Goal: Contribute content

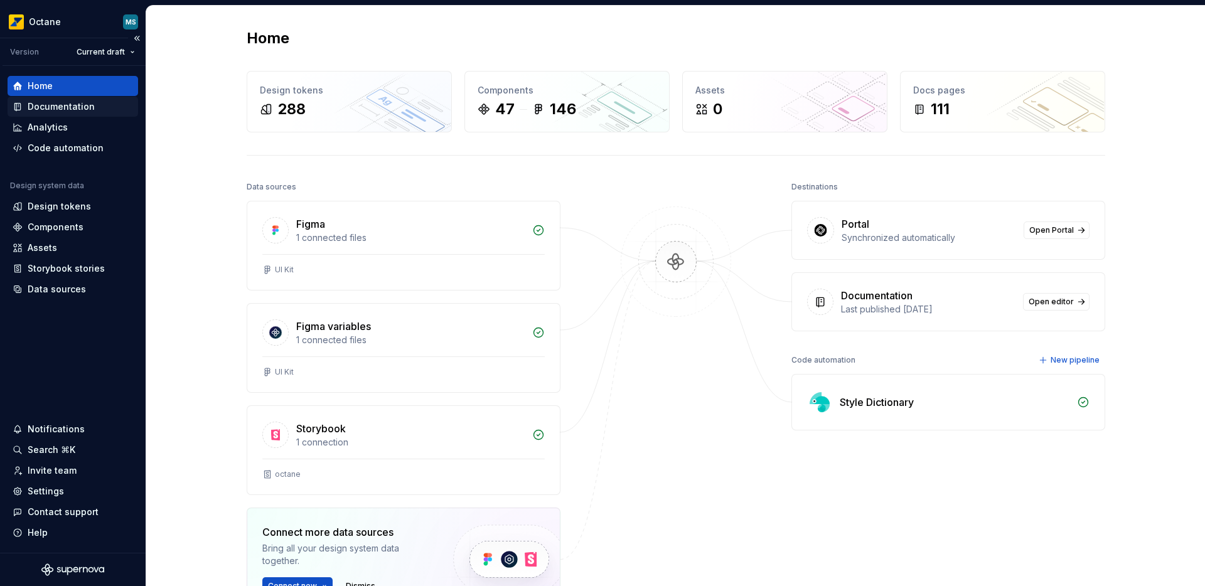
click at [64, 110] on div "Documentation" at bounding box center [61, 106] width 67 height 13
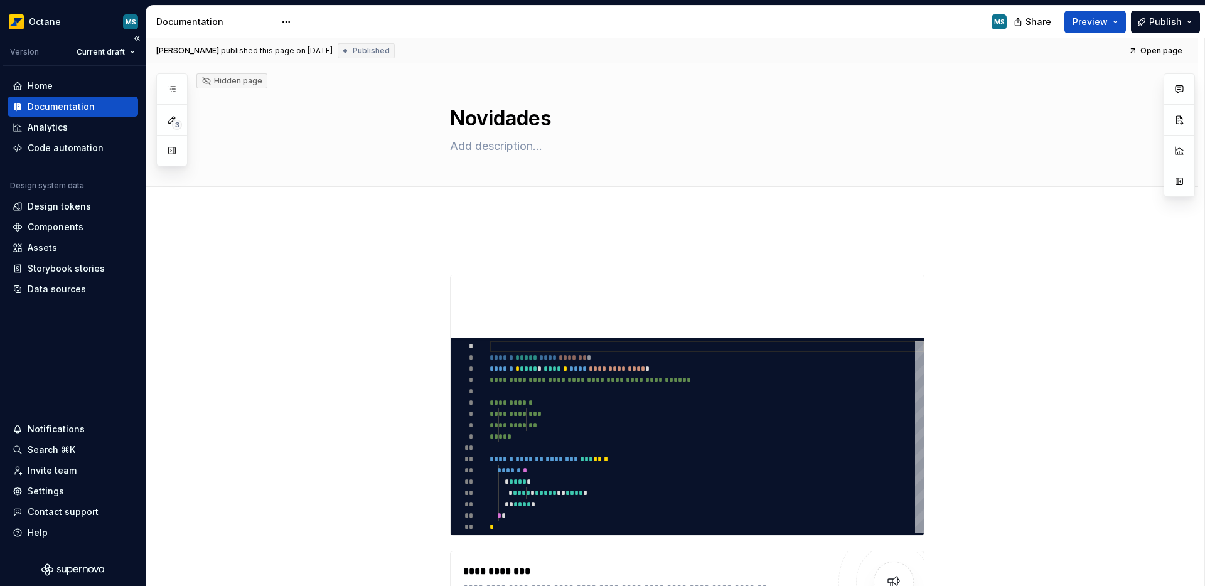
click at [50, 103] on div "Documentation" at bounding box center [61, 106] width 67 height 13
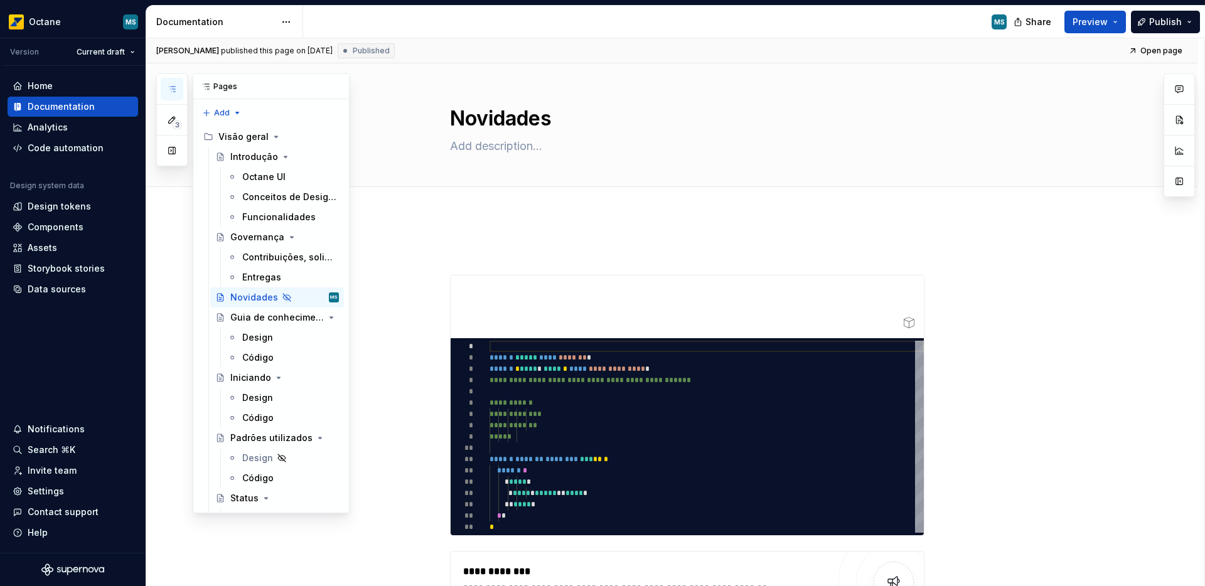
click at [181, 92] on button "button" at bounding box center [172, 89] width 23 height 23
click at [171, 139] on span at bounding box center [172, 150] width 23 height 23
click at [172, 151] on button "button" at bounding box center [172, 150] width 23 height 23
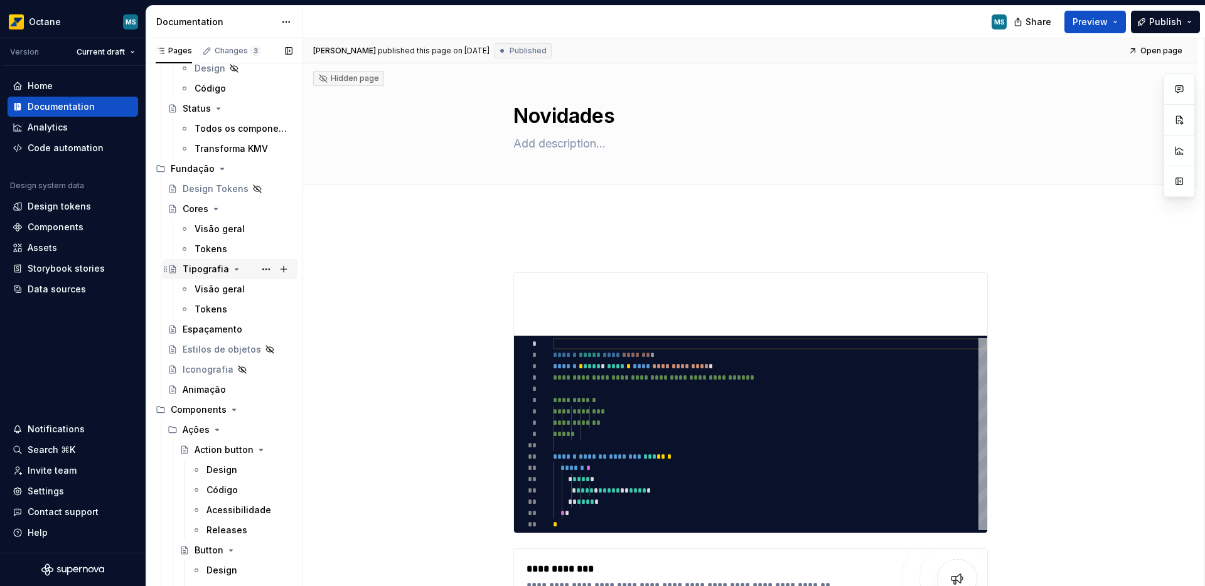
scroll to position [356, 0]
click at [257, 84] on button "Page tree" at bounding box center [266, 86] width 18 height 18
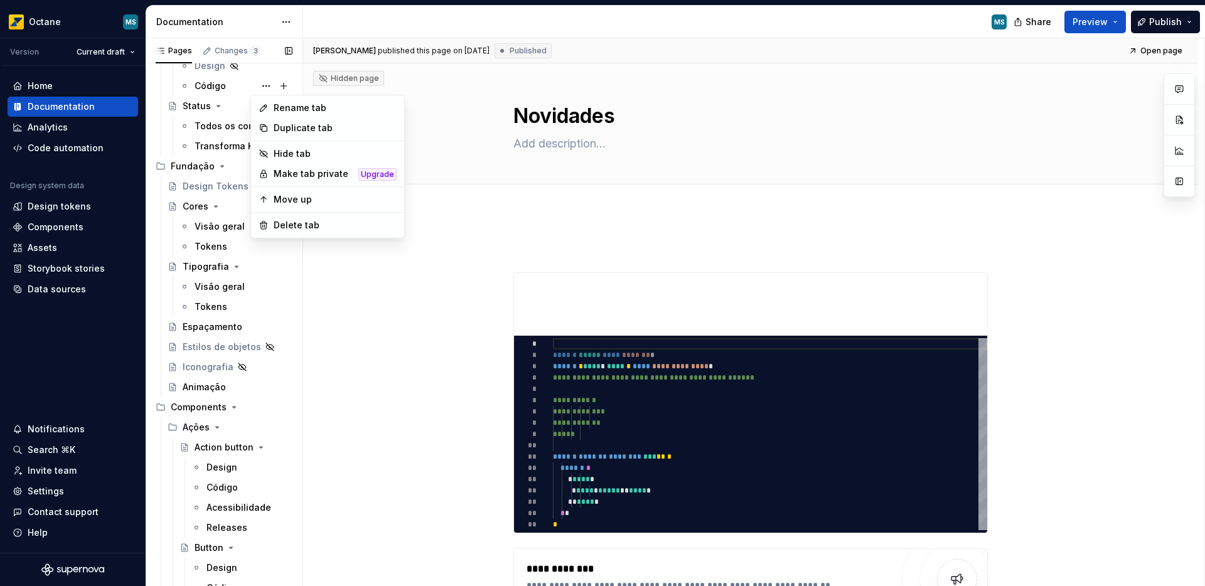
click at [195, 162] on div "Pages Changes 3 Add Accessibility guide for tree Page tree. Navigate the tree w…" at bounding box center [224, 315] width 157 height 554
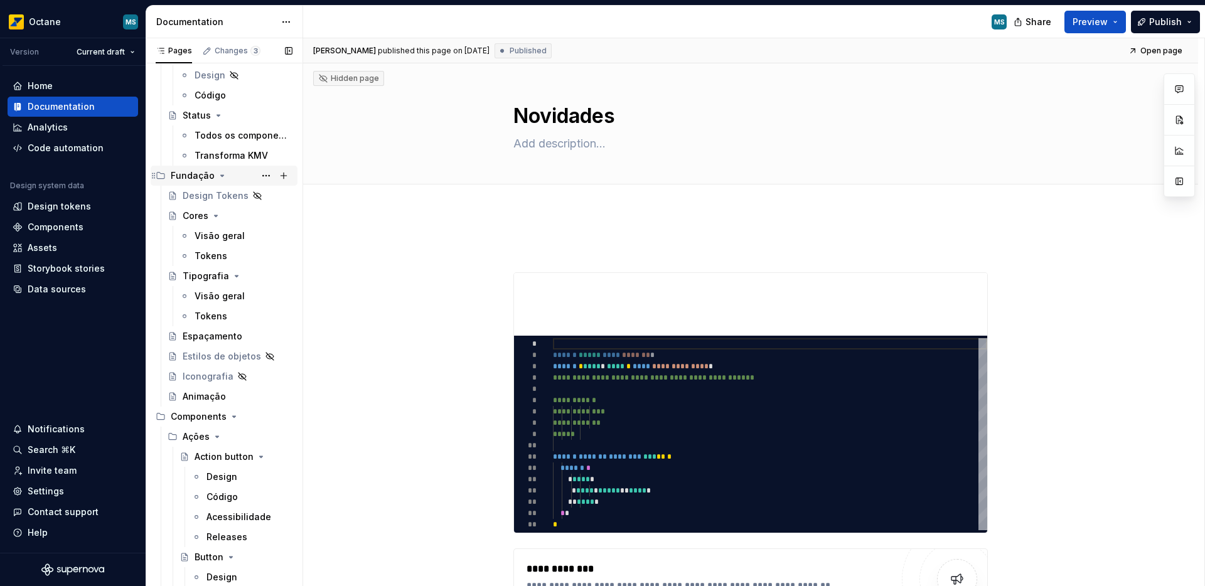
scroll to position [340, 0]
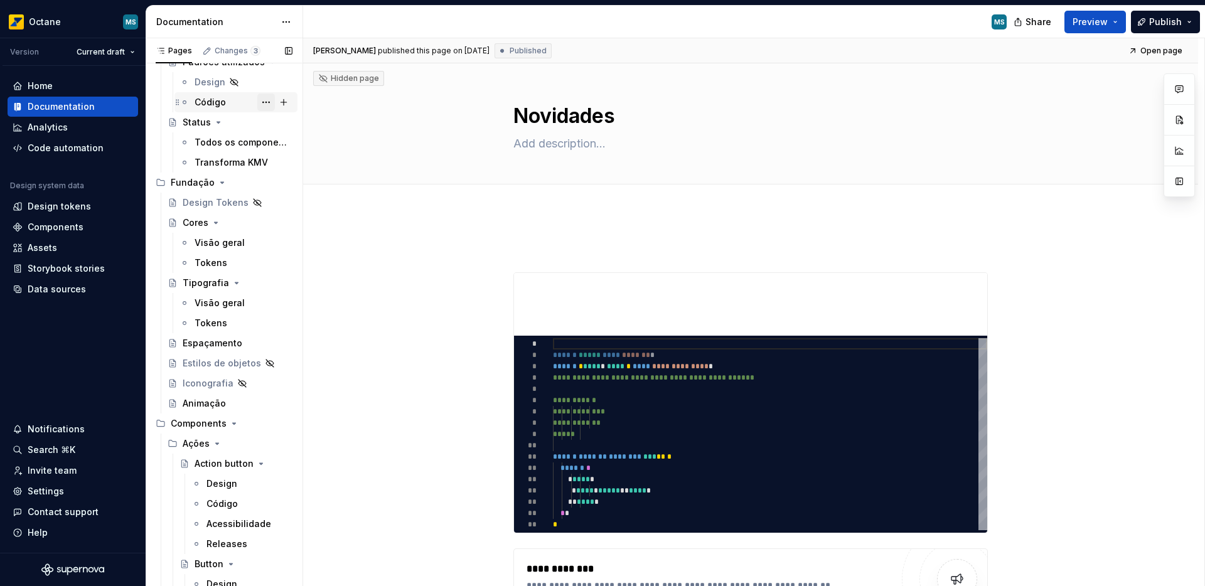
click at [260, 105] on button "Page tree" at bounding box center [266, 103] width 18 height 18
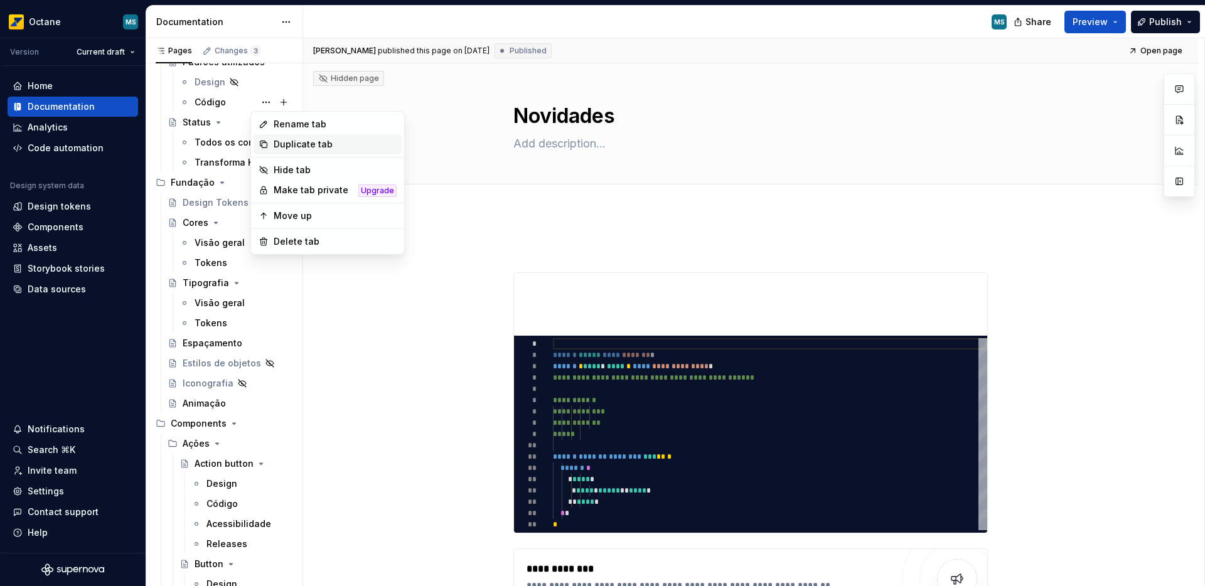
click at [289, 146] on div "Duplicate tab" at bounding box center [335, 144] width 123 height 13
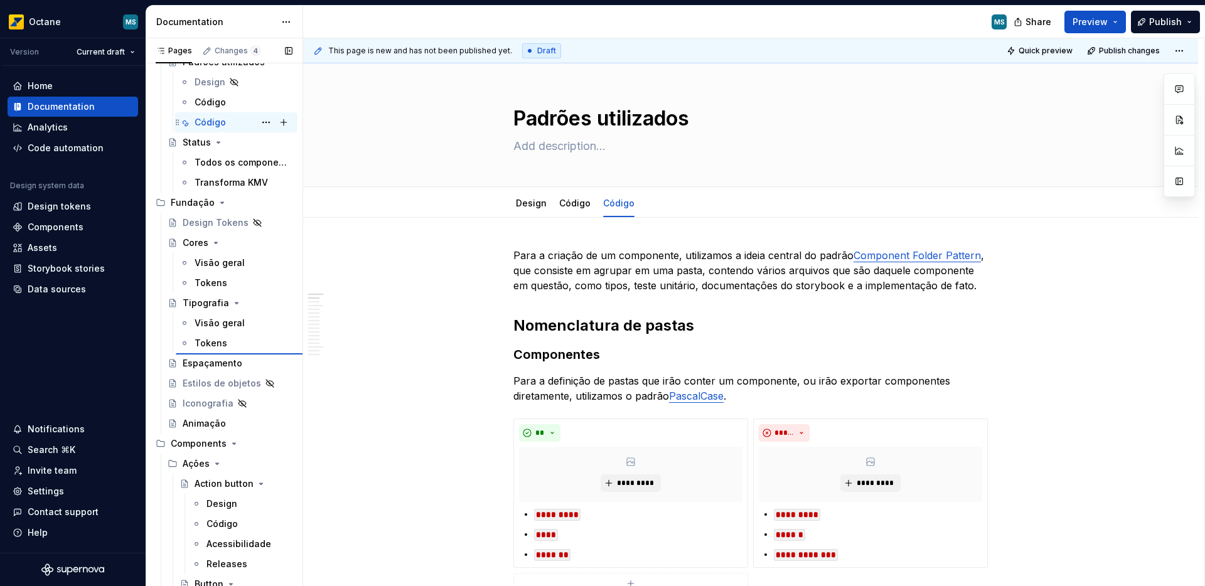
type textarea "*"
type textarea "Tipografia"
type textarea "O uso correto da tipografia garante consistência entre experiências e plataform…"
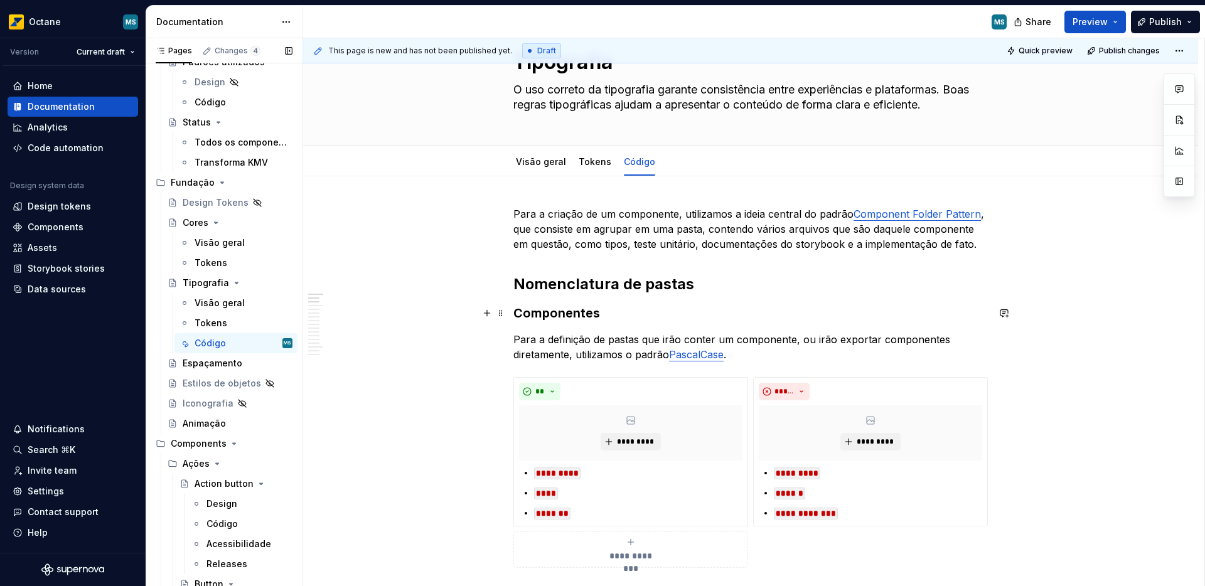
scroll to position [59, 0]
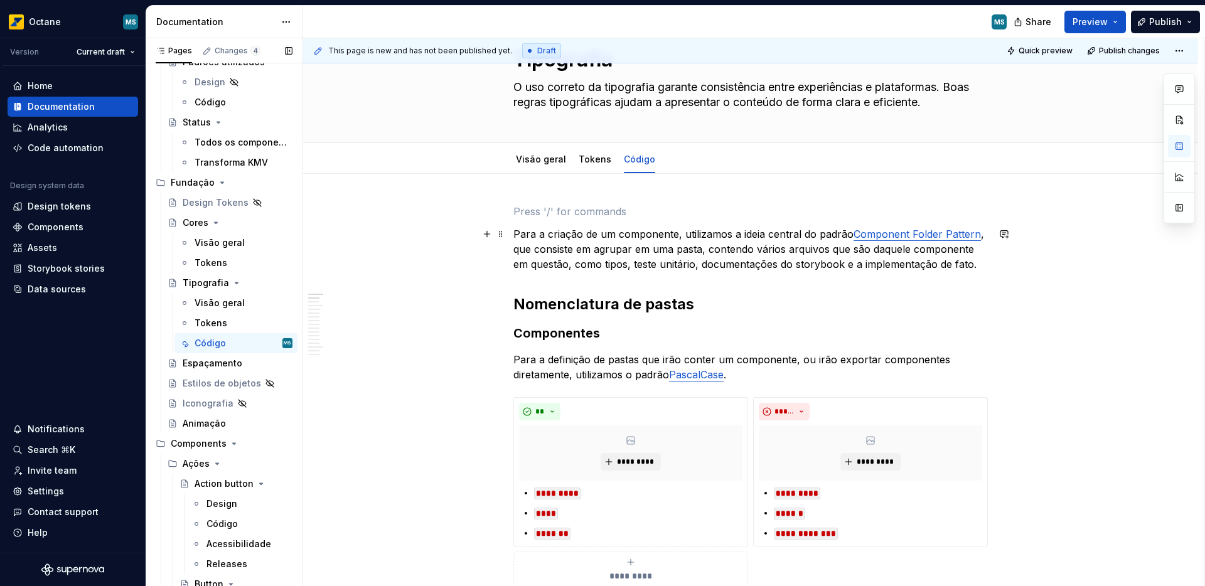
click at [520, 233] on p "Para a criação de um componente, utilizamos a ideia central do padrão Component…" at bounding box center [750, 249] width 474 height 45
click at [516, 244] on p "Para a criação de um componente, utilizamos a ideia central do padrão Component…" at bounding box center [750, 249] width 474 height 45
click at [513, 240] on p "Para a criação de um componente, utilizamos a ideia central do padrão Component…" at bounding box center [750, 249] width 474 height 45
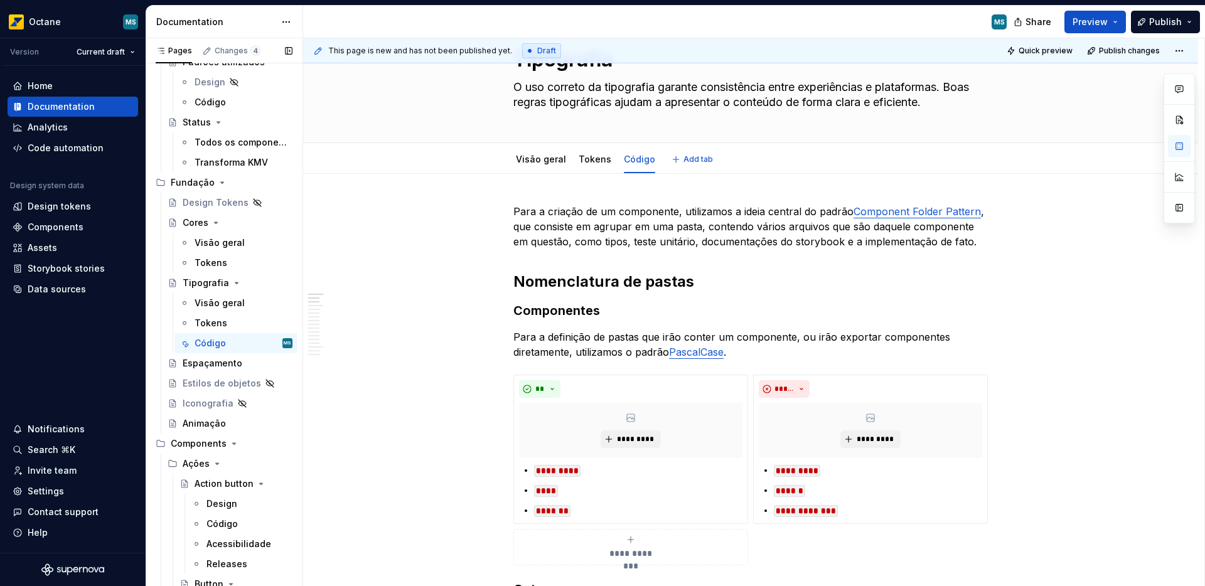
type textarea "*"
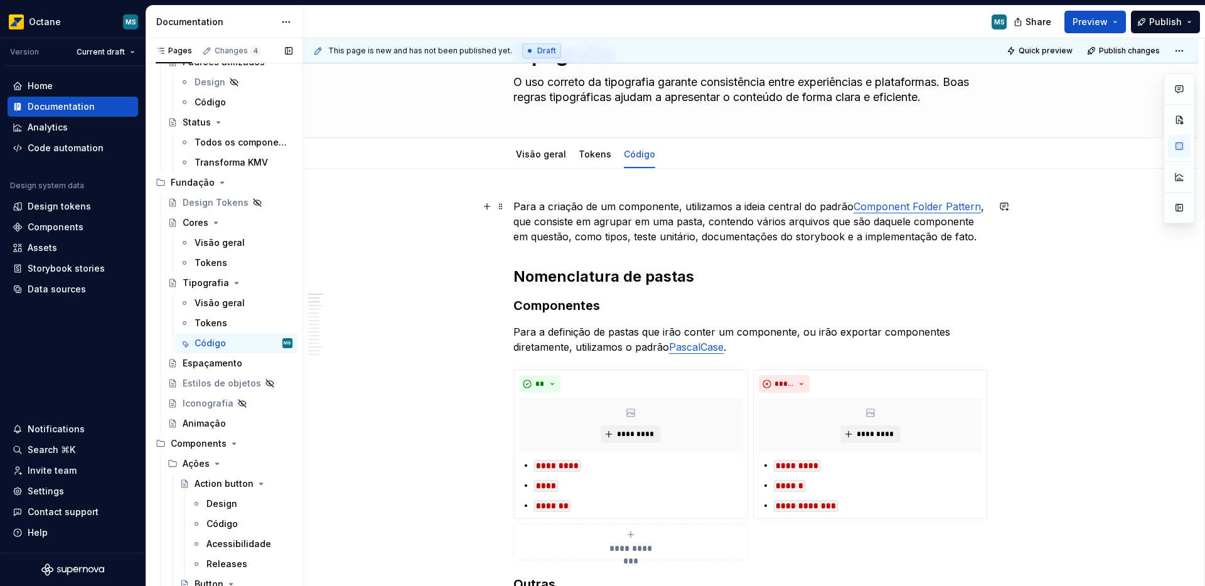
scroll to position [102, 0]
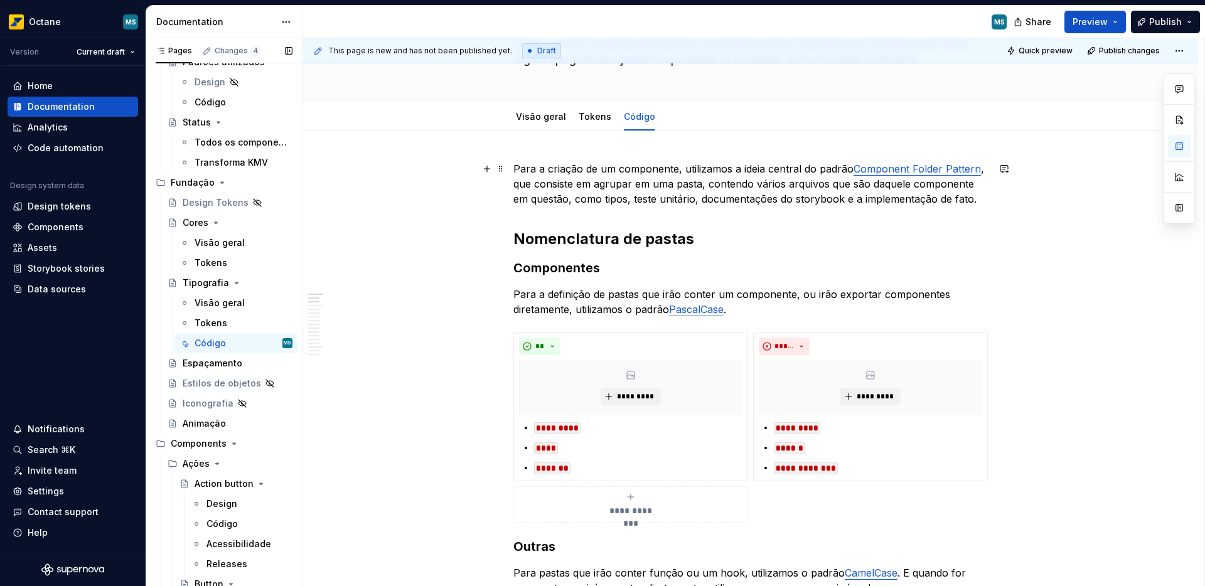
click at [681, 166] on p "Para a criação de um componente, utilizamos a ideia central do padrão Component…" at bounding box center [750, 183] width 474 height 45
click at [513, 168] on p "Para a criação de um componente, utilizamos a ideia central do padrão Component…" at bounding box center [750, 183] width 474 height 45
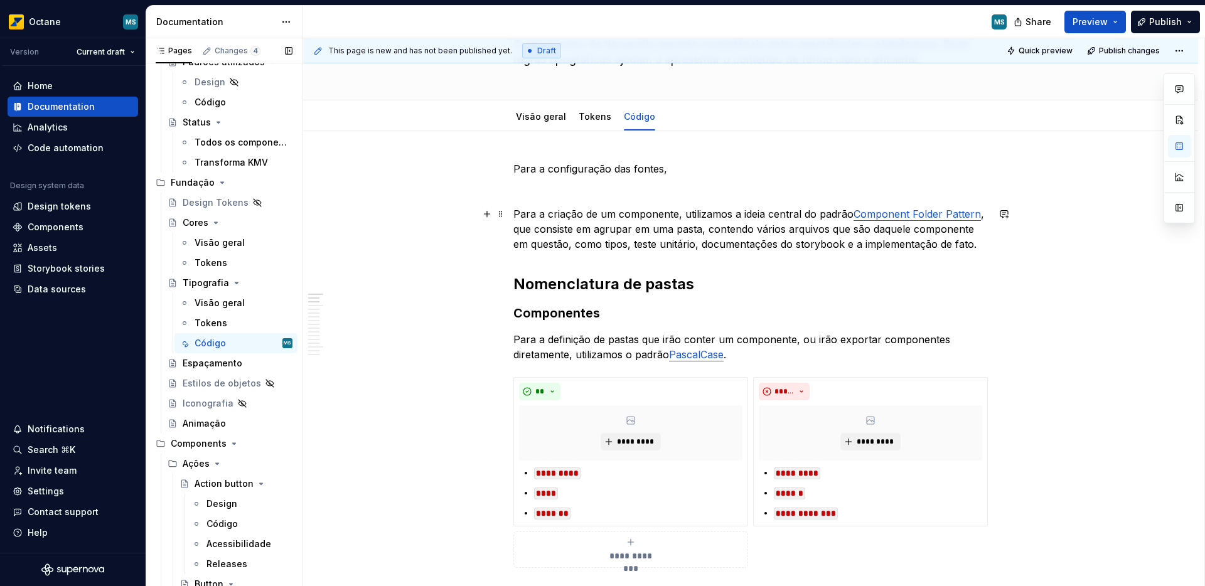
type textarea "*"
